Goal: Book appointment/travel/reservation

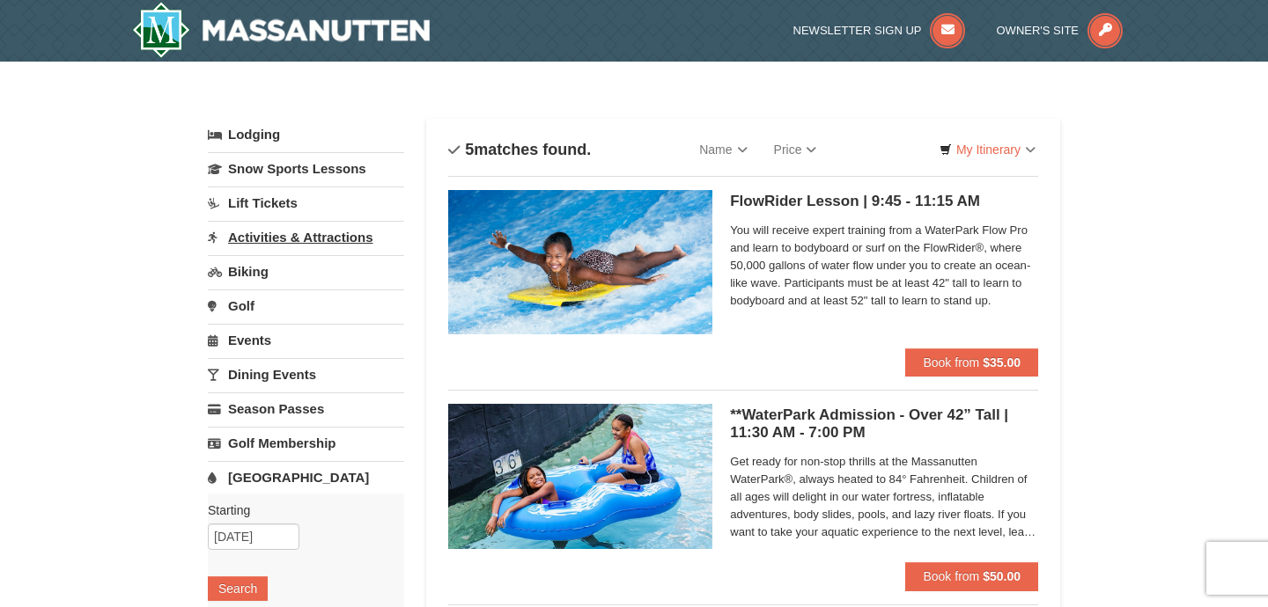
click at [285, 239] on link "Activities & Attractions" at bounding box center [306, 237] width 196 height 33
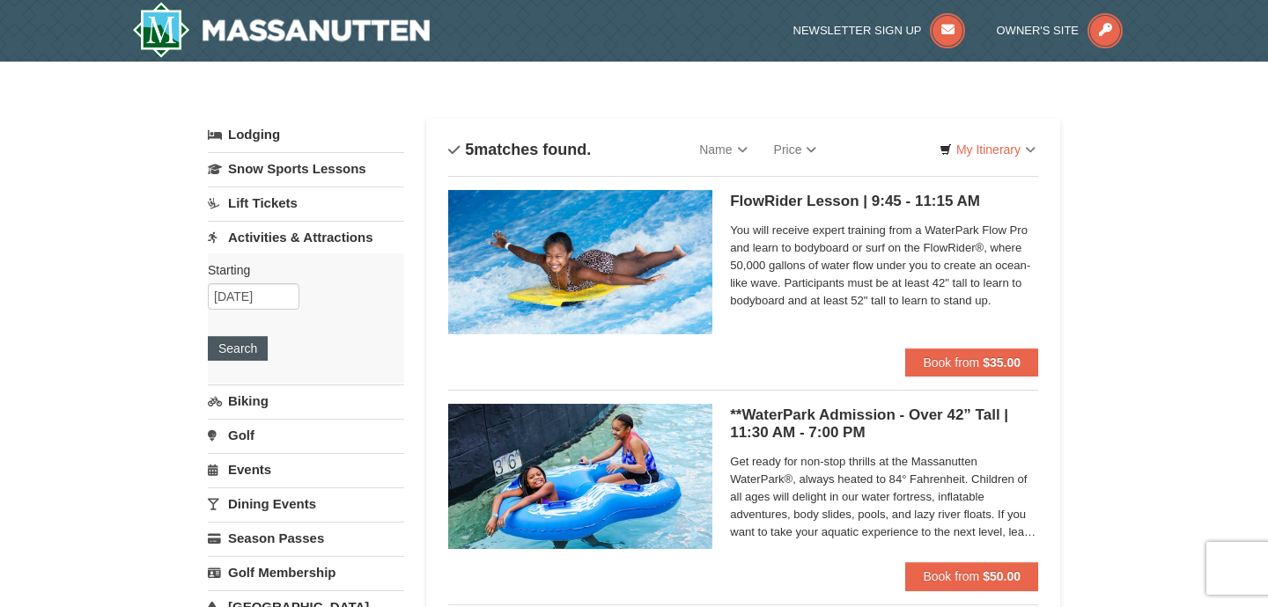
click at [241, 349] on button "Search" at bounding box center [238, 348] width 60 height 25
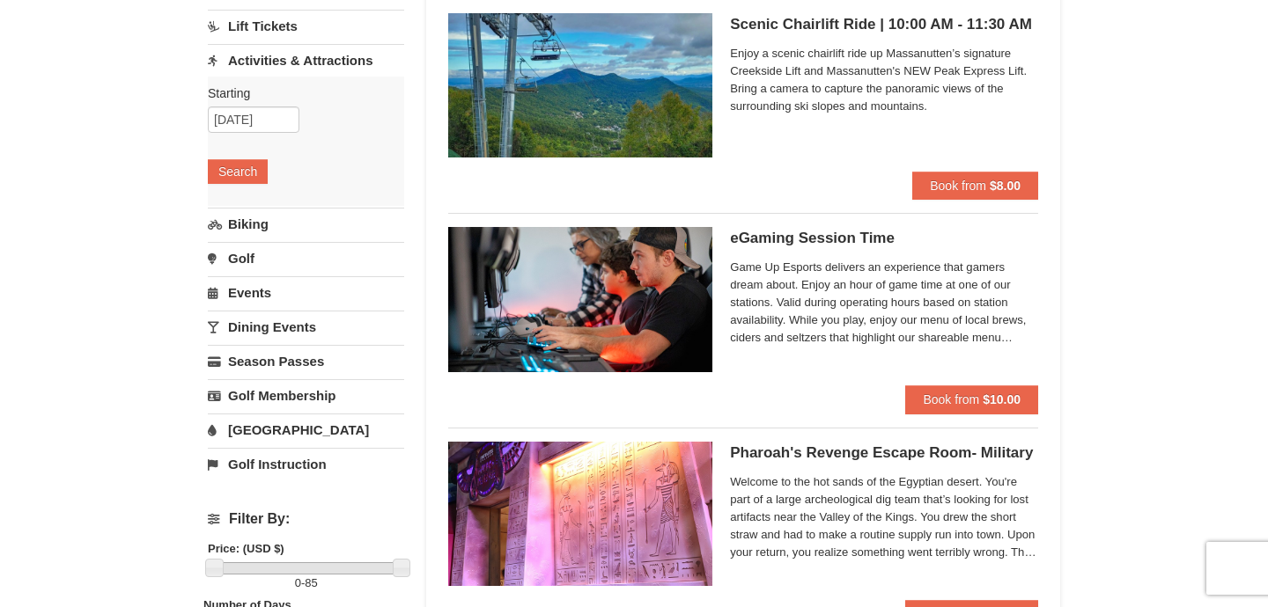
scroll to position [188, 0]
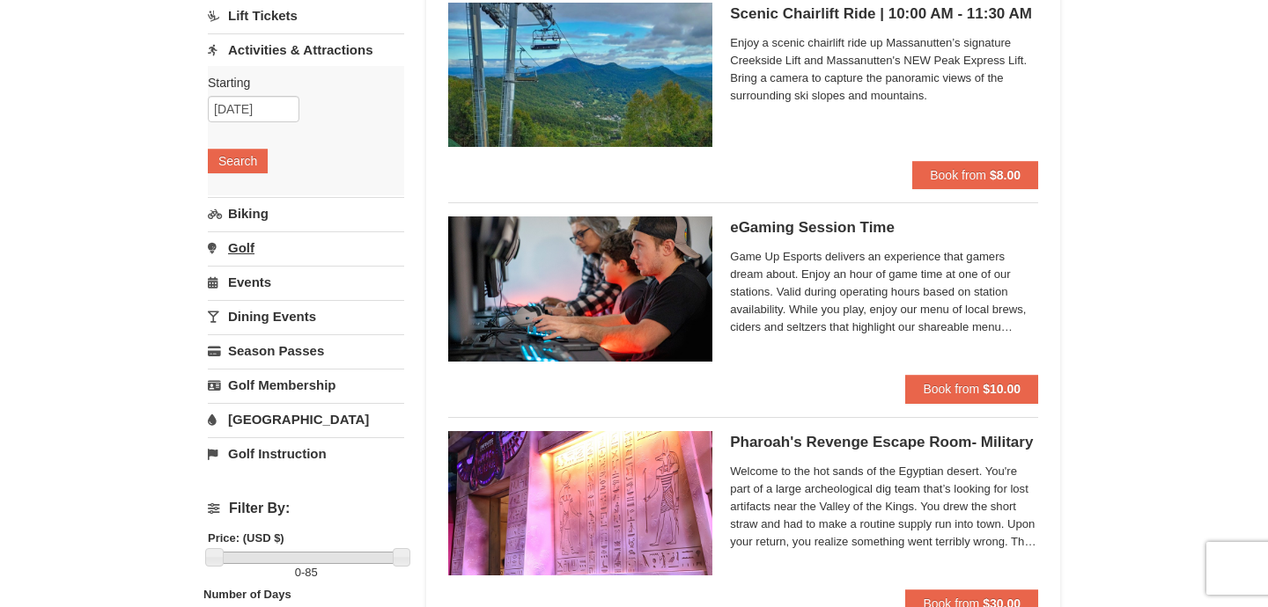
click at [250, 246] on link "Golf" at bounding box center [306, 248] width 196 height 33
click at [247, 229] on button "Search" at bounding box center [238, 229] width 60 height 25
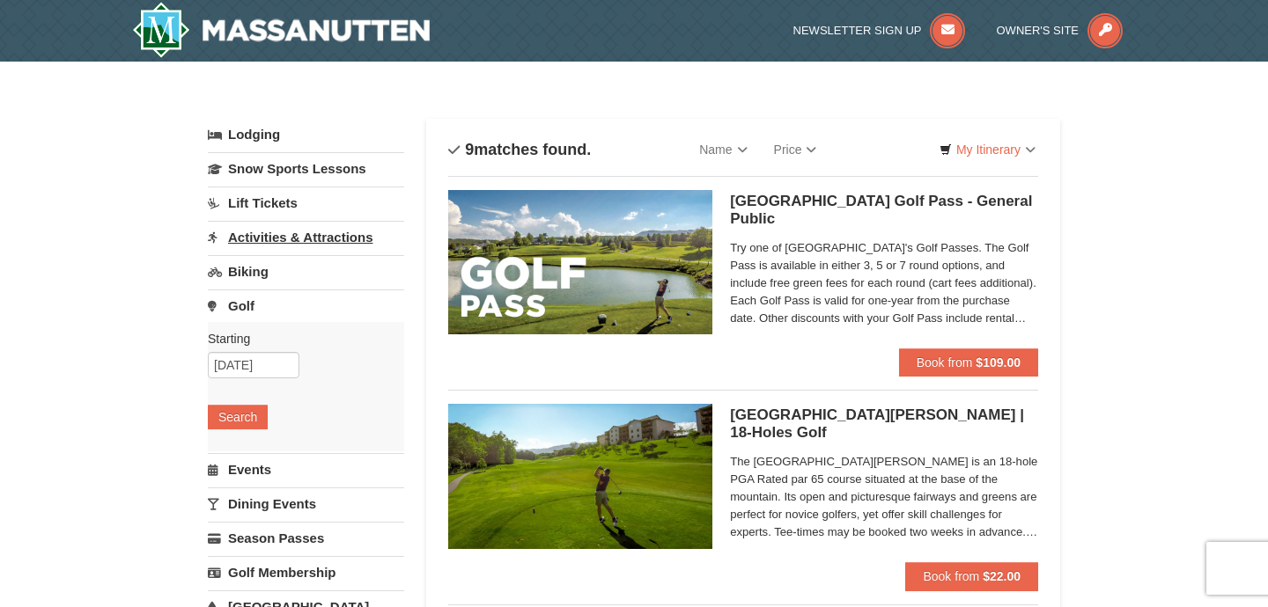
click at [272, 236] on link "Activities & Attractions" at bounding box center [306, 237] width 196 height 33
click at [229, 348] on button "Search" at bounding box center [238, 348] width 60 height 25
